Goal: Task Accomplishment & Management: Use online tool/utility

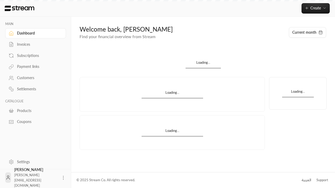
click at [35, 111] on div "Products" at bounding box center [38, 110] width 42 height 5
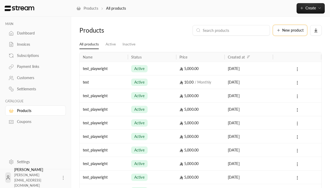
click at [290, 30] on span "New product" at bounding box center [292, 30] width 21 height 4
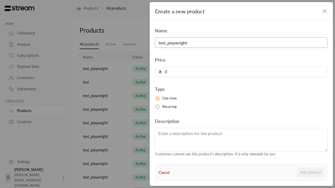
type input "test_playwright"
type input "5000"
click at [310, 172] on button "Add product" at bounding box center [310, 172] width 27 height 9
type input "0"
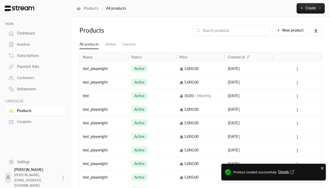
click at [287, 172] on span "Details" at bounding box center [286, 172] width 17 height 5
